Goal: Information Seeking & Learning: Learn about a topic

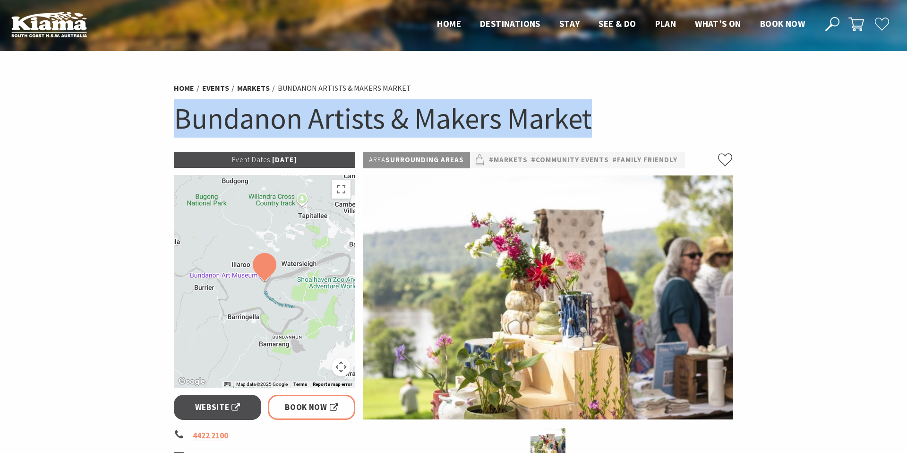
drag, startPoint x: 584, startPoint y: 123, endPoint x: 145, endPoint y: 107, distance: 439.7
click at [145, 107] on section "Home Events Markets Bundanon Artists & Makers Market Bundanon Artists & Makers …" at bounding box center [453, 407] width 907 height 713
copy h1 "Bundanon Artists & Makers Market"
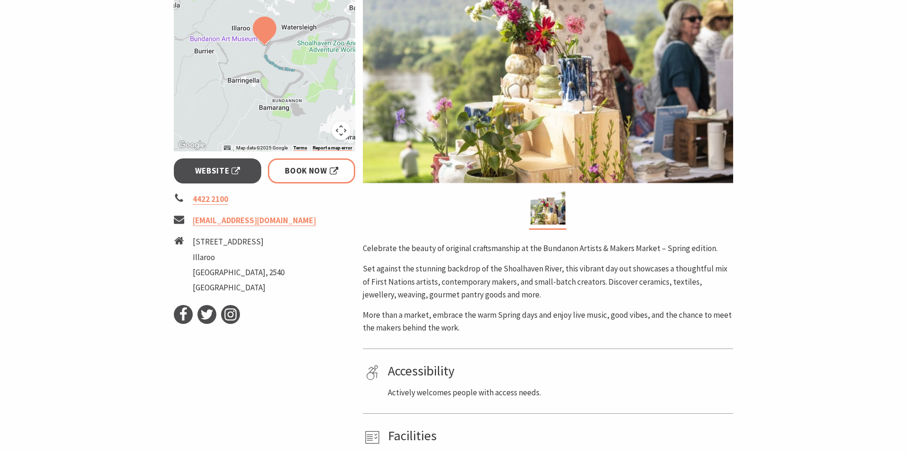
scroll to position [237, 0]
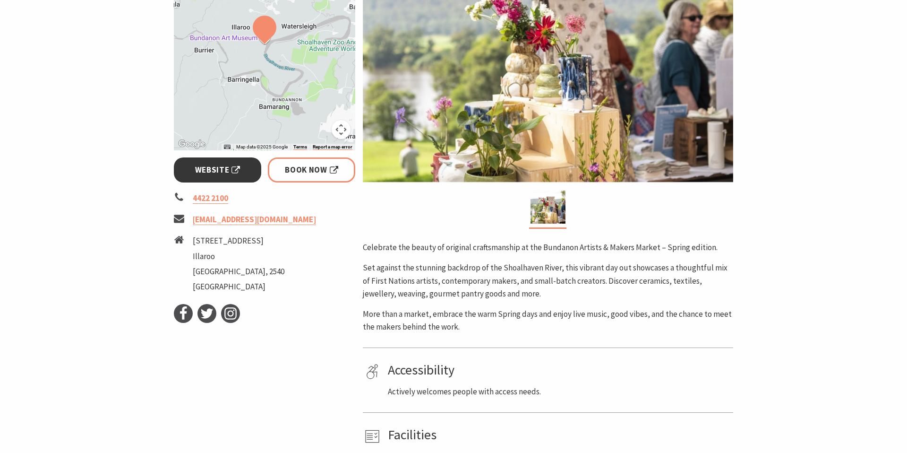
click at [221, 170] on span "Website" at bounding box center [217, 169] width 45 height 13
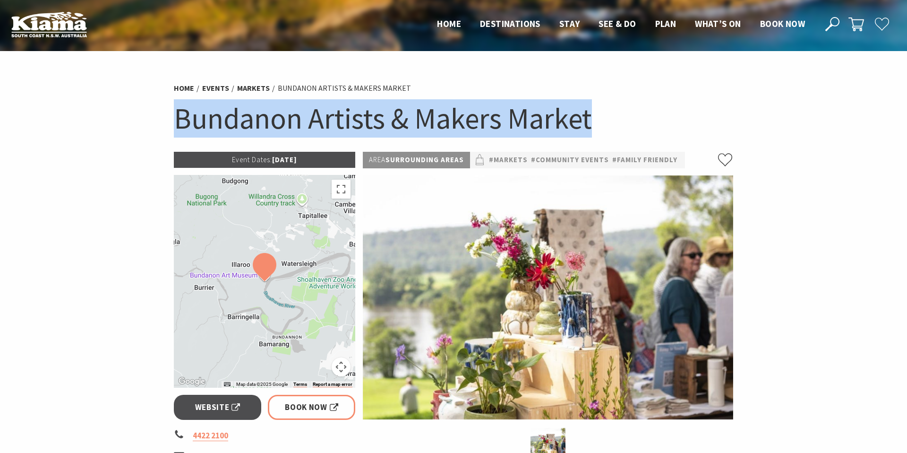
click at [179, 119] on h1 "Bundanon Artists & Makers Market" at bounding box center [453, 118] width 559 height 38
drag, startPoint x: 178, startPoint y: 118, endPoint x: 601, endPoint y: 119, distance: 423.8
click at [601, 119] on h1 "Bundanon Artists & Makers Market" at bounding box center [453, 118] width 559 height 38
copy h1 "Bundanon Artists & Makers Market"
